Goal: Register for event/course

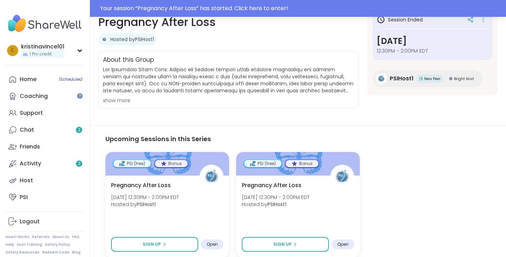
scroll to position [113, 0]
click at [149, 183] on span "Pregnancy After Loss" at bounding box center [140, 185] width 61 height 8
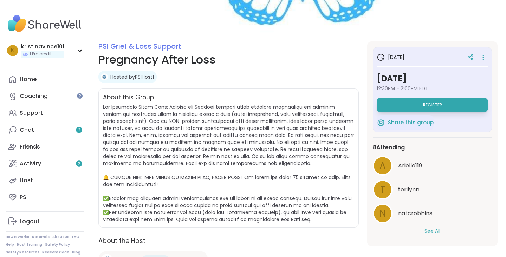
scroll to position [90, 0]
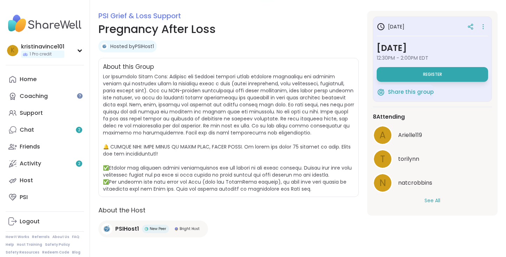
click at [429, 201] on button "See All" at bounding box center [432, 200] width 16 height 7
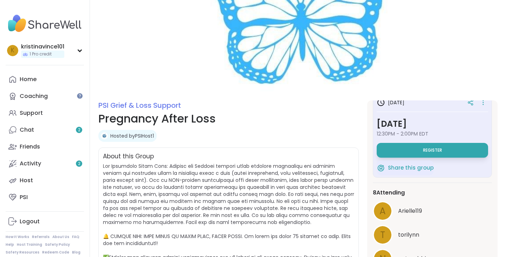
scroll to position [0, 0]
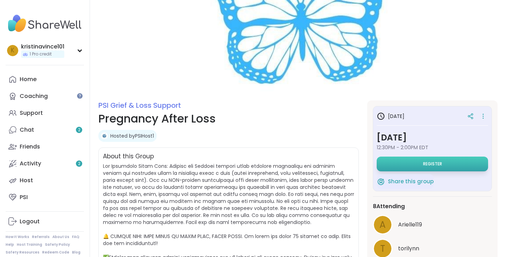
click at [419, 165] on button "Register" at bounding box center [431, 164] width 111 height 15
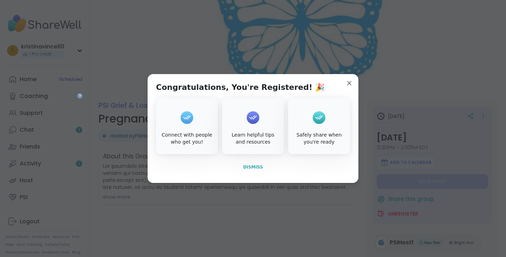
click at [253, 171] on button "Dismiss" at bounding box center [253, 167] width 194 height 15
